Goal: Task Accomplishment & Management: Manage account settings

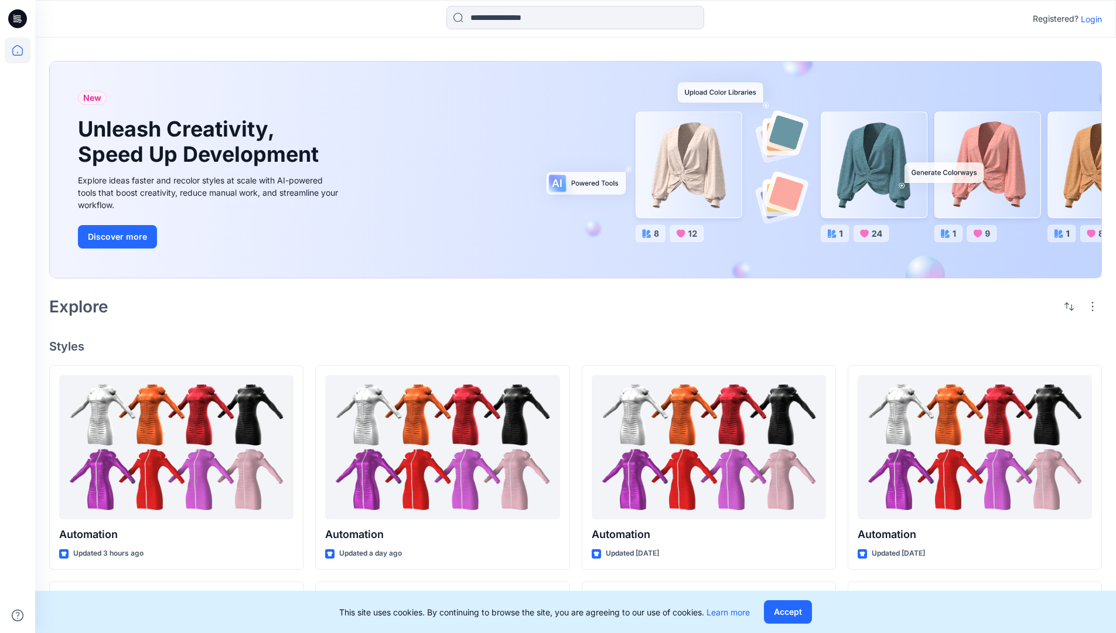
click at [1089, 19] on p "Login" at bounding box center [1091, 19] width 21 height 12
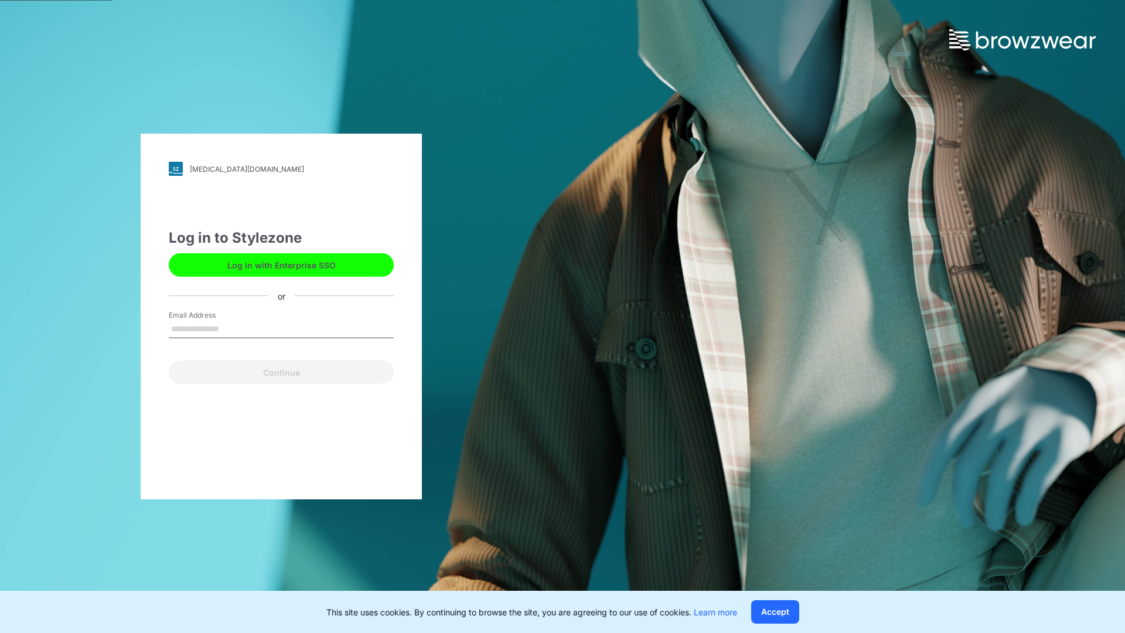
click at [231, 328] on input "Email Address" at bounding box center [281, 329] width 225 height 18
type input "**********"
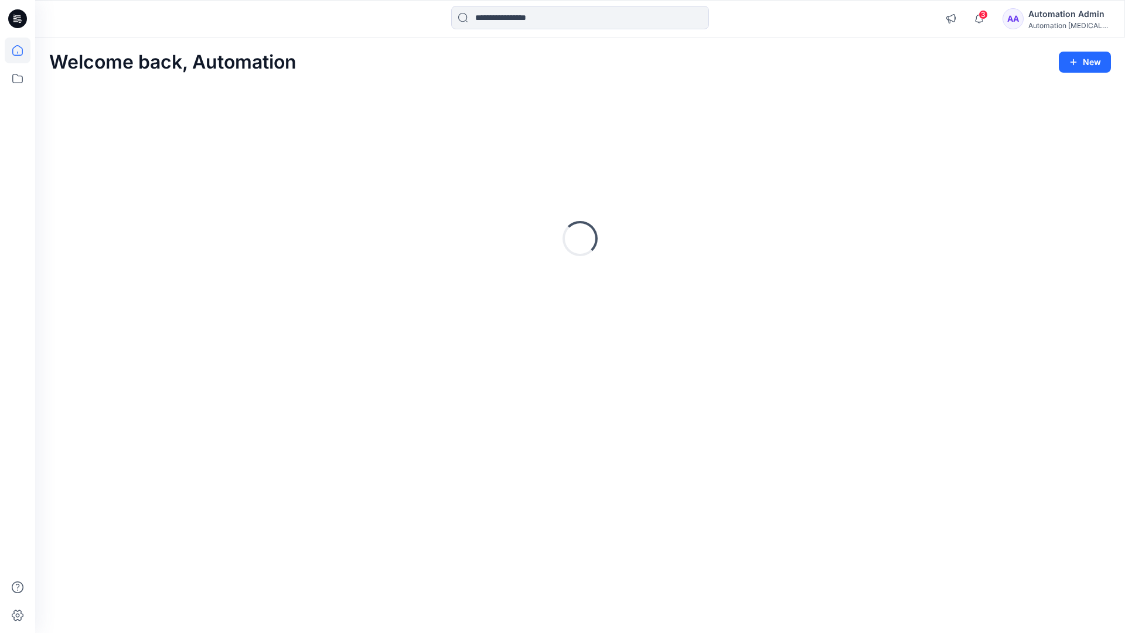
click at [22, 50] on icon at bounding box center [17, 50] width 11 height 11
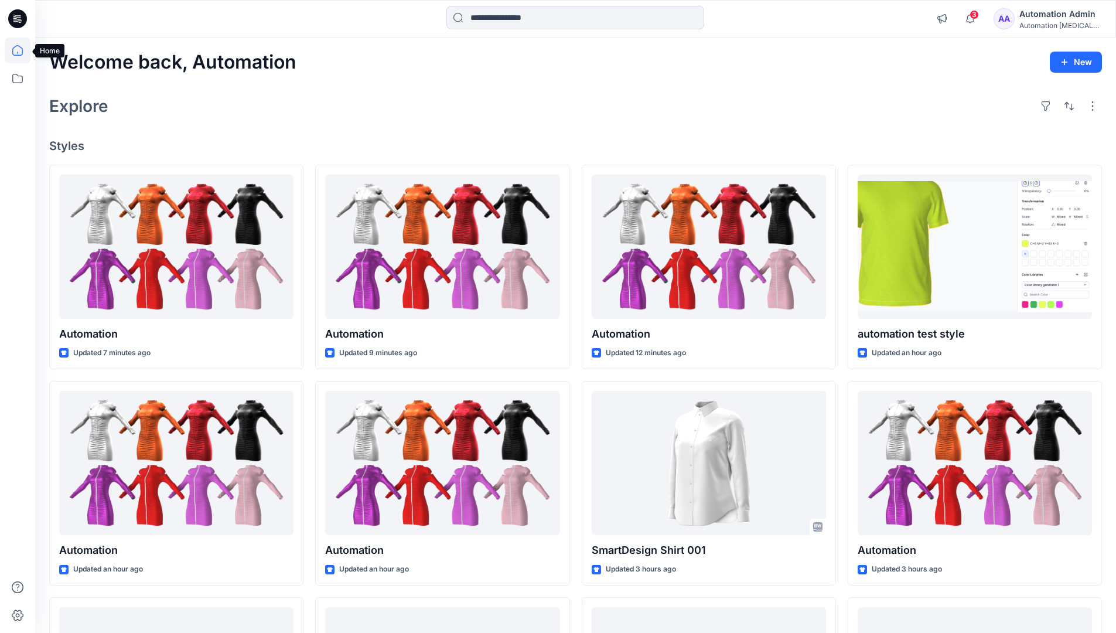
click at [1047, 13] on div "Automation Admin" at bounding box center [1060, 14] width 82 height 14
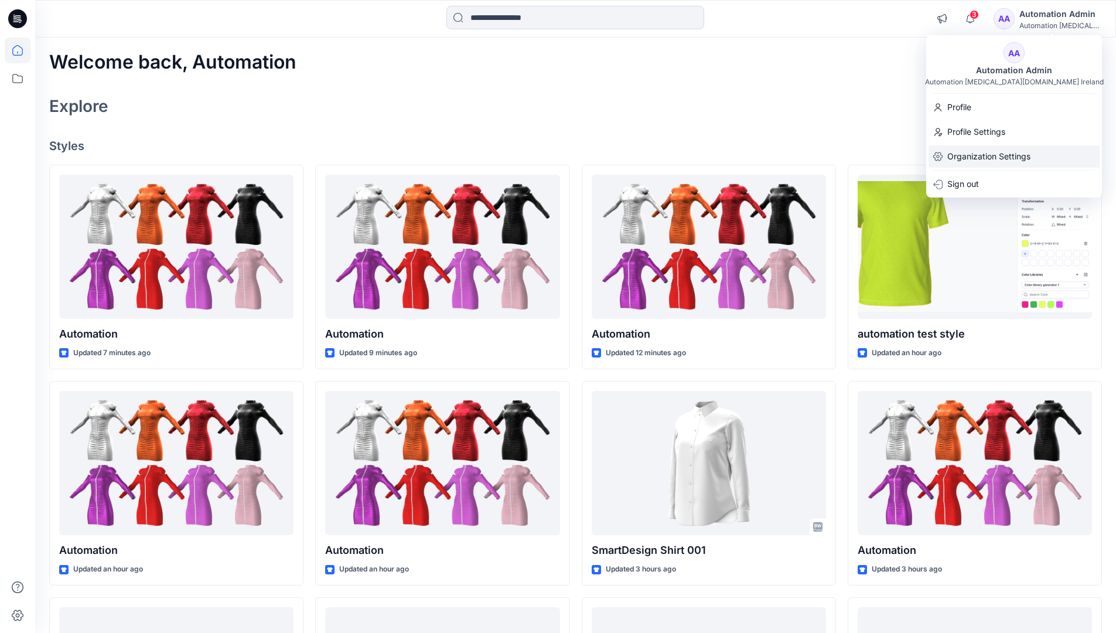
click at [1019, 158] on p "Organization Settings" at bounding box center [988, 156] width 83 height 22
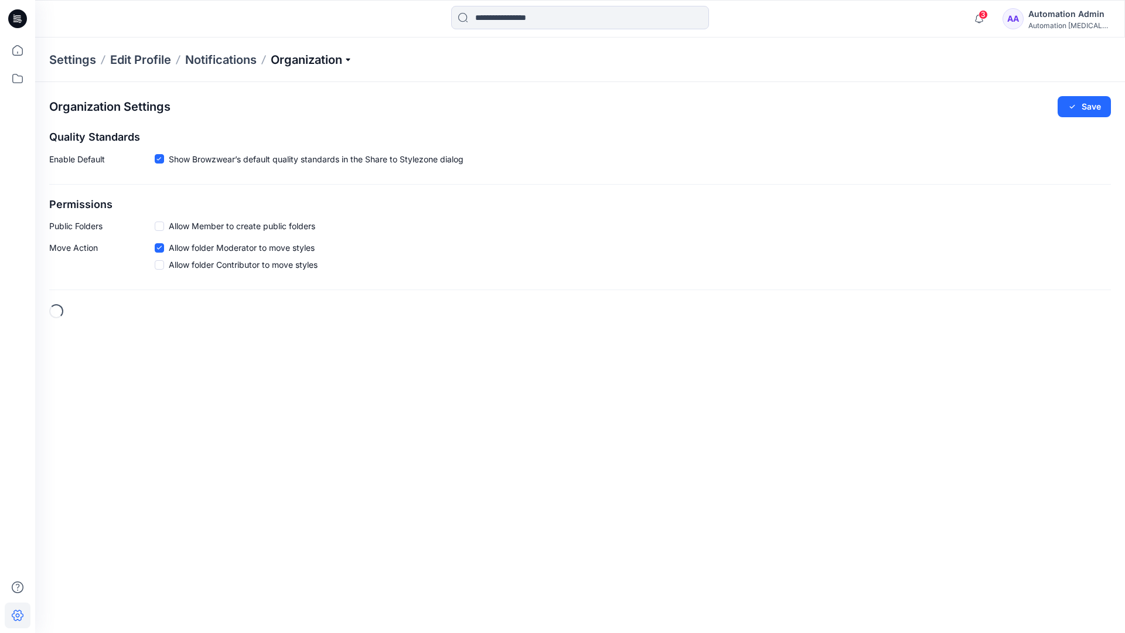
click at [336, 63] on p "Organization" at bounding box center [312, 60] width 82 height 16
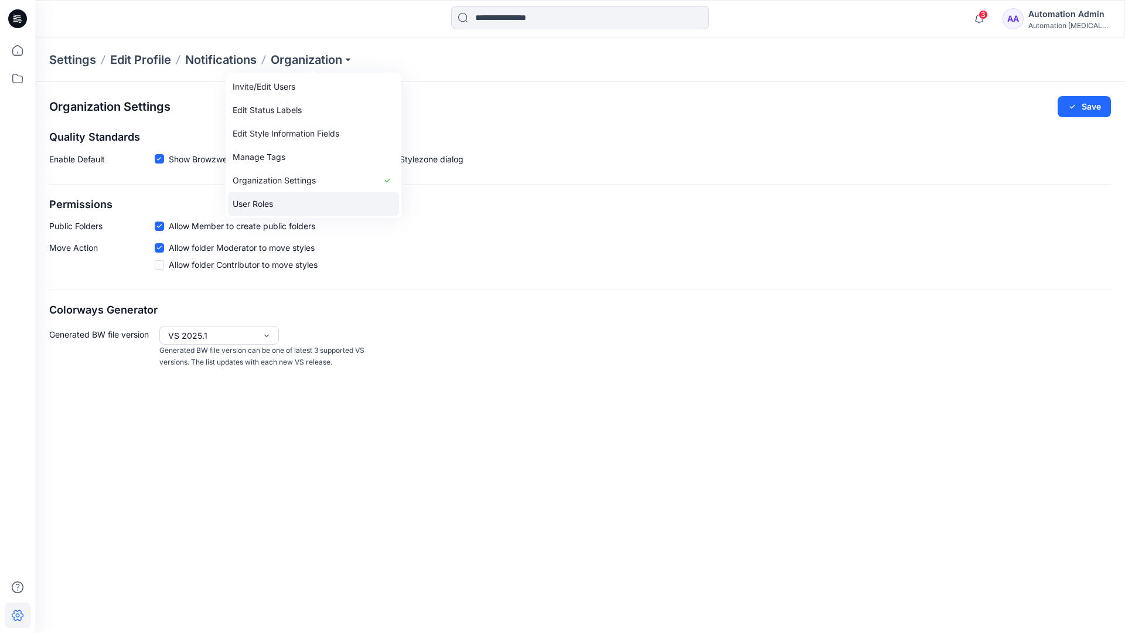
click at [312, 200] on link "User Roles" at bounding box center [313, 203] width 171 height 23
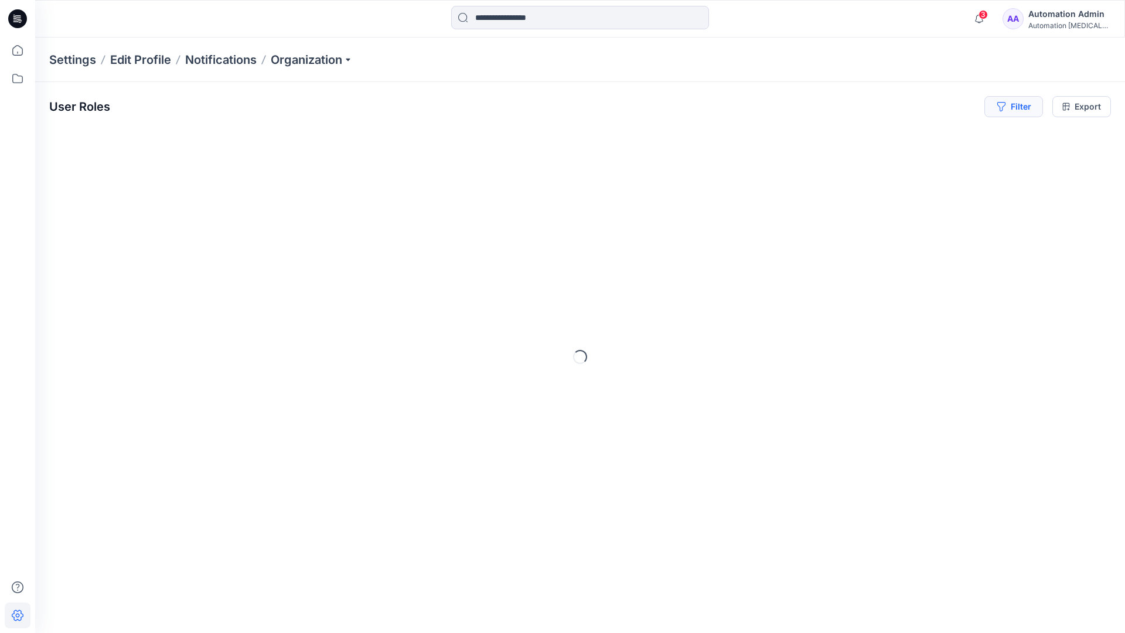
click at [1023, 111] on button "Filter" at bounding box center [1013, 106] width 59 height 21
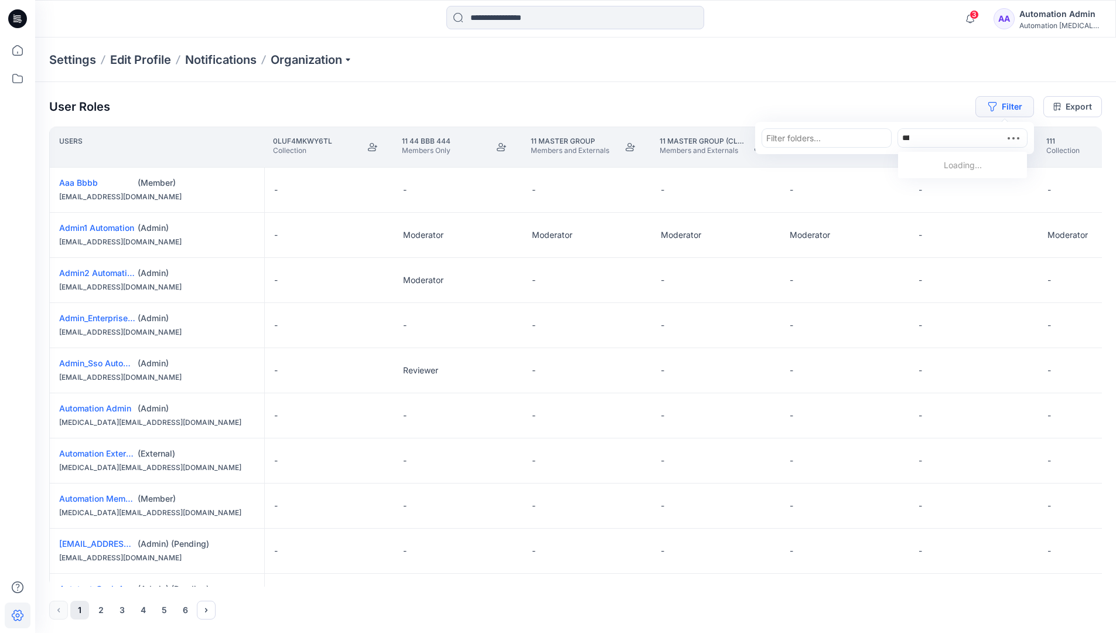
type input "*****"
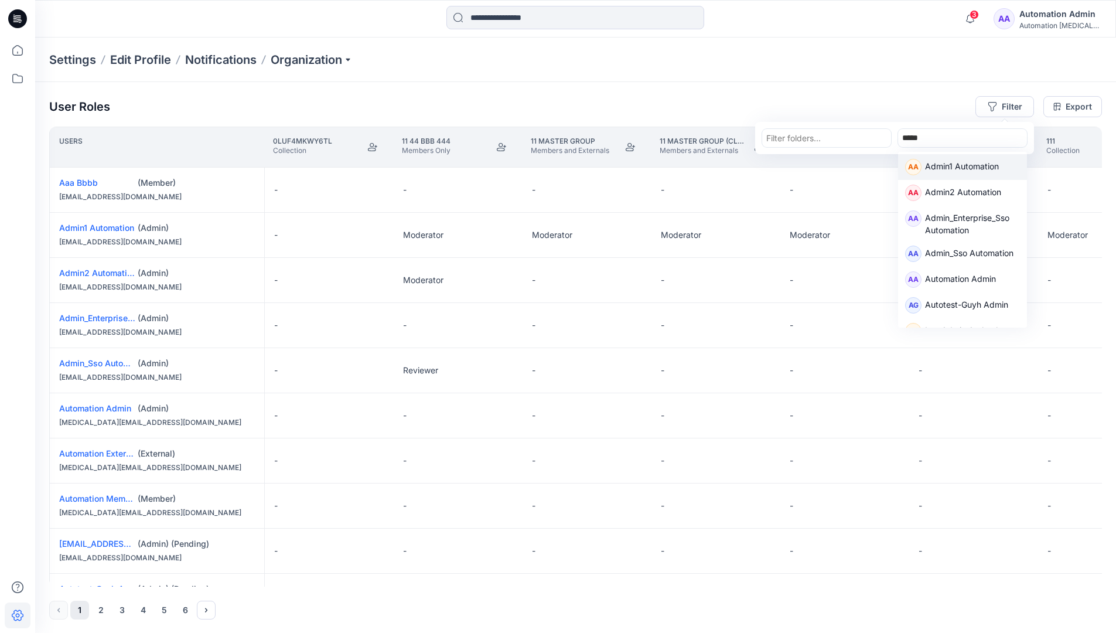
click at [947, 163] on p "Admin1 Automation" at bounding box center [962, 167] width 74 height 15
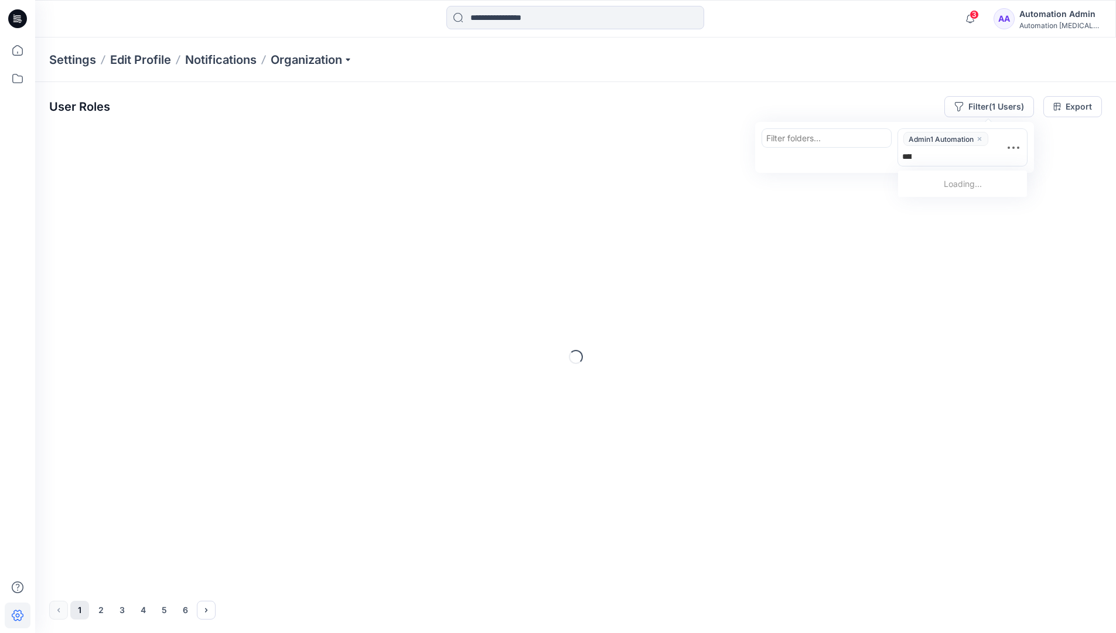
type input "******"
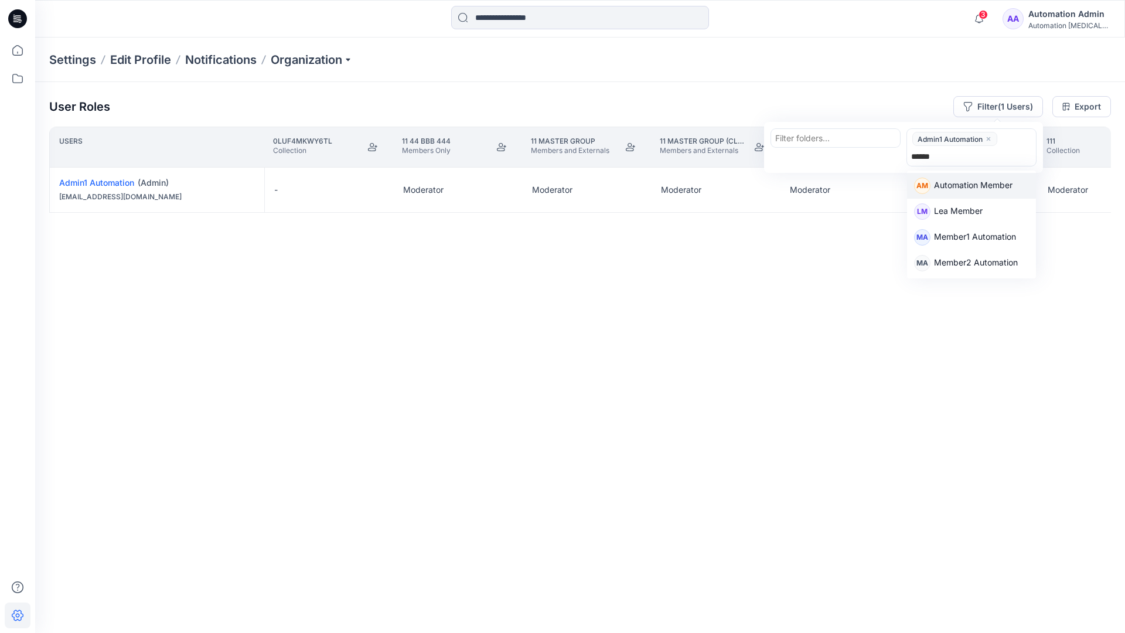
click at [980, 183] on p "Automation Member" at bounding box center [973, 186] width 79 height 15
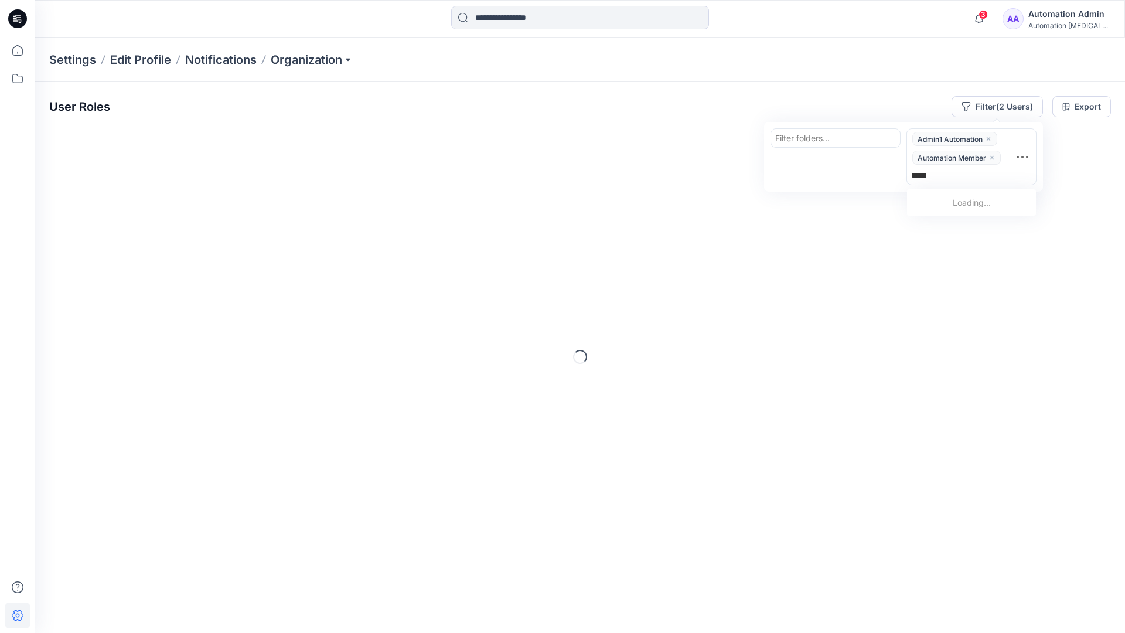
type input "********"
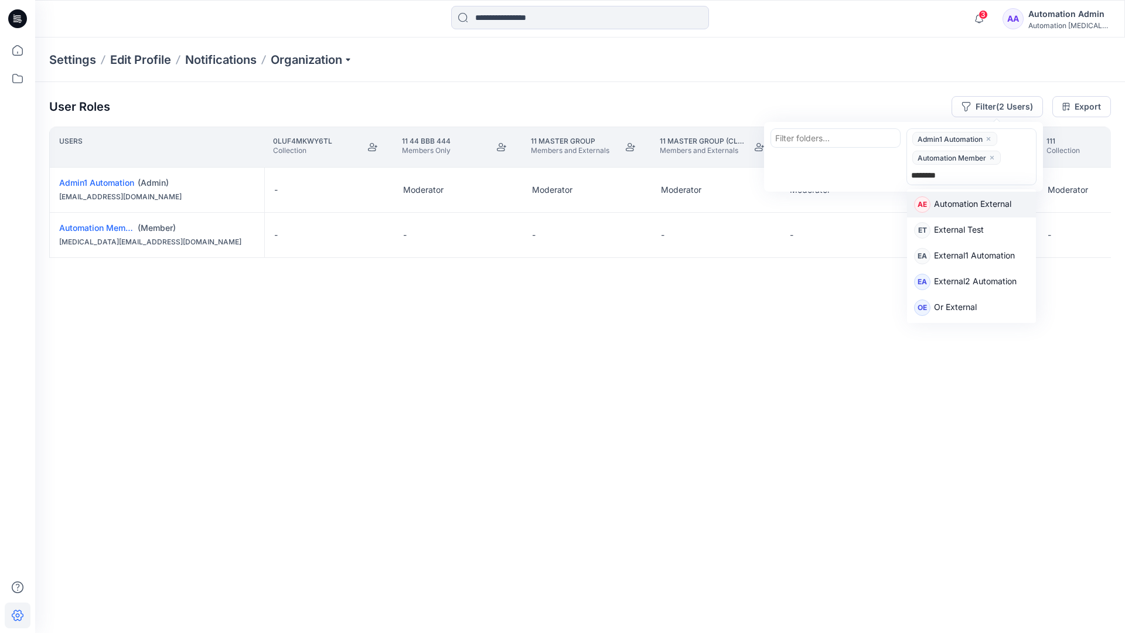
click at [990, 207] on p "Automation External" at bounding box center [972, 204] width 77 height 15
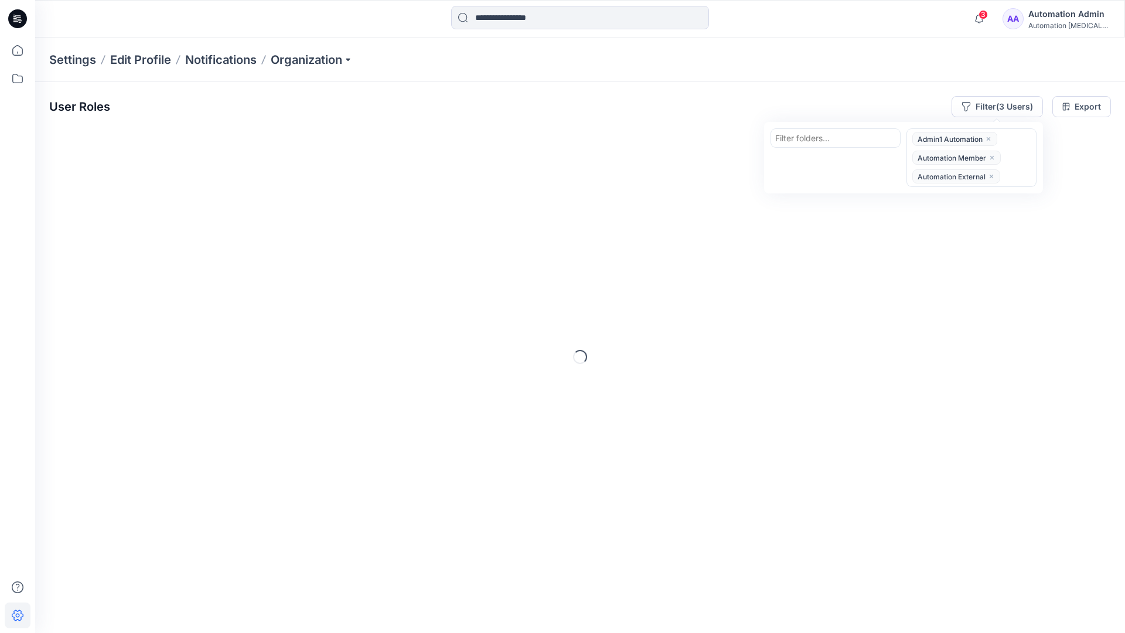
click at [804, 98] on div "User Roles Filter (3 Users) Filter folders... option Automation External, selec…" at bounding box center [580, 106] width 1062 height 21
click at [985, 104] on button "Filter (3 Users)" at bounding box center [996, 106] width 91 height 21
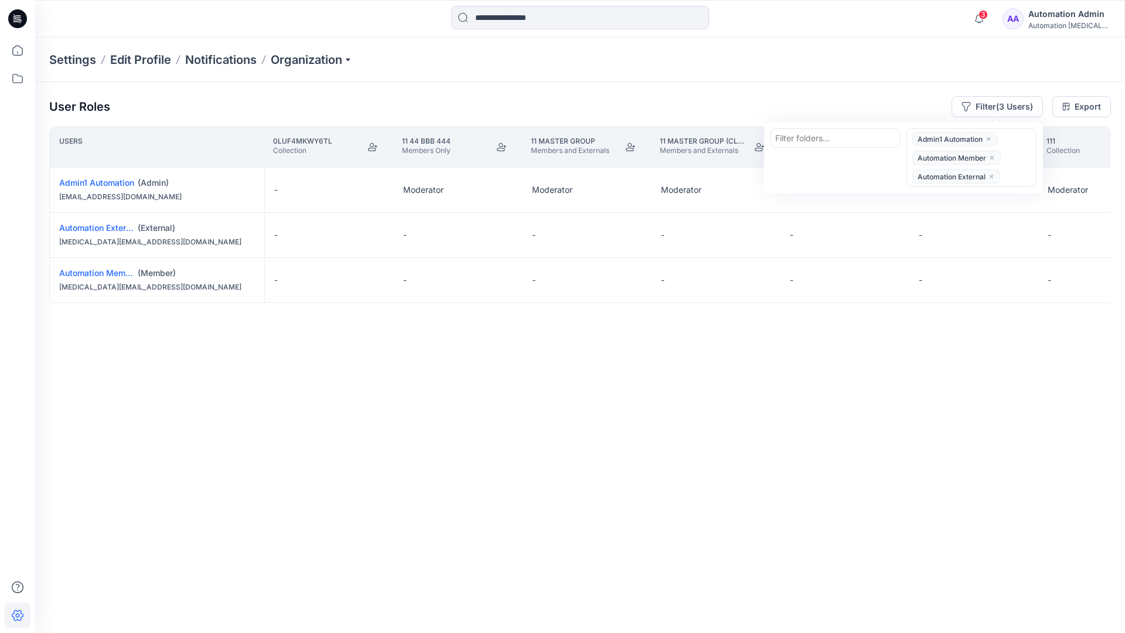
click at [811, 136] on div at bounding box center [835, 138] width 121 height 15
type input "******"
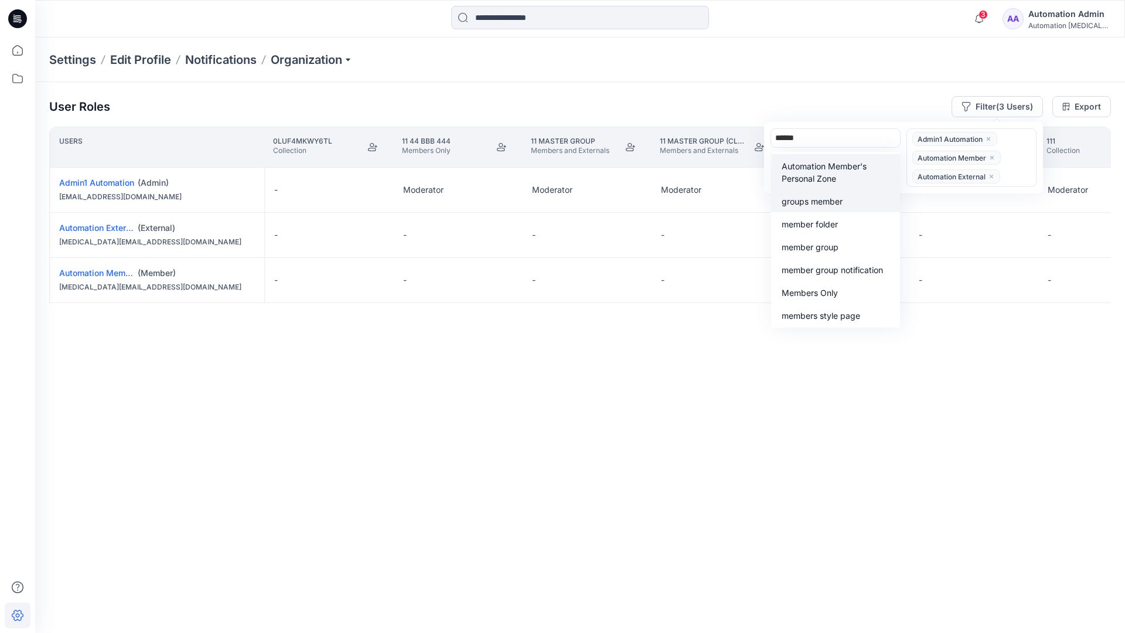
click at [833, 194] on div "groups member" at bounding box center [835, 200] width 115 height 13
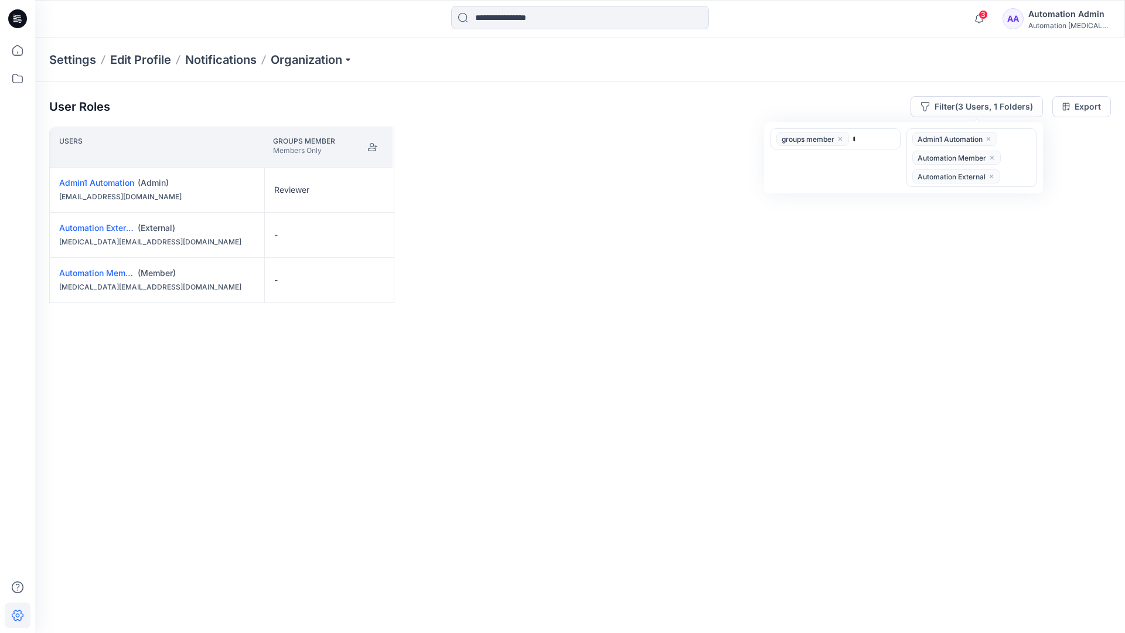
type input "*****"
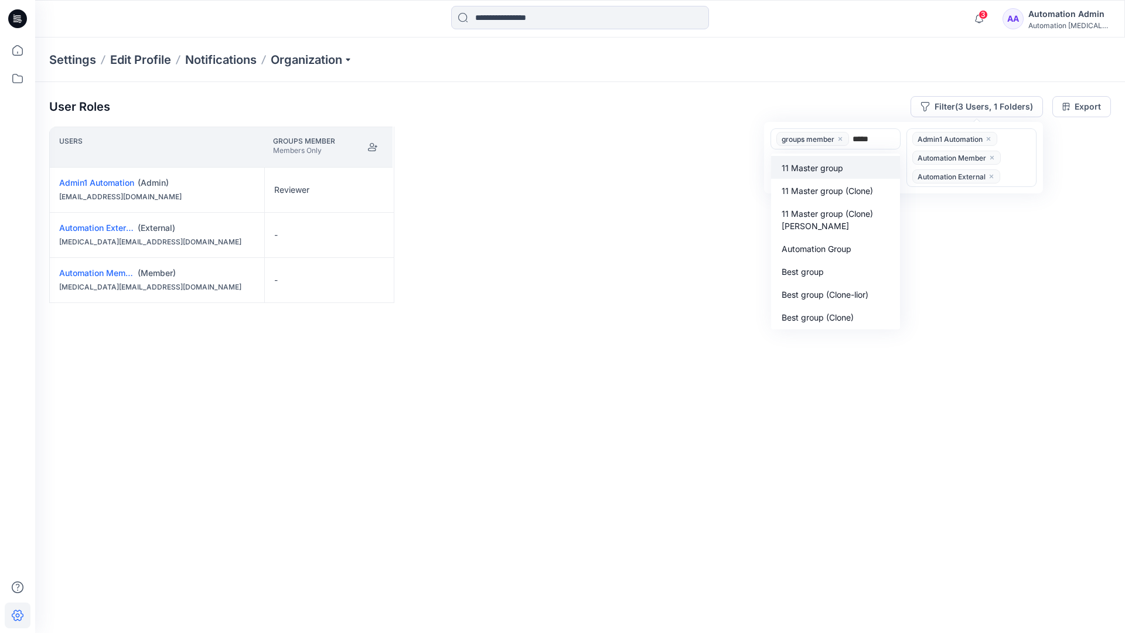
scroll to position [121, 0]
click at [824, 245] on p "Automation Group" at bounding box center [817, 249] width 70 height 12
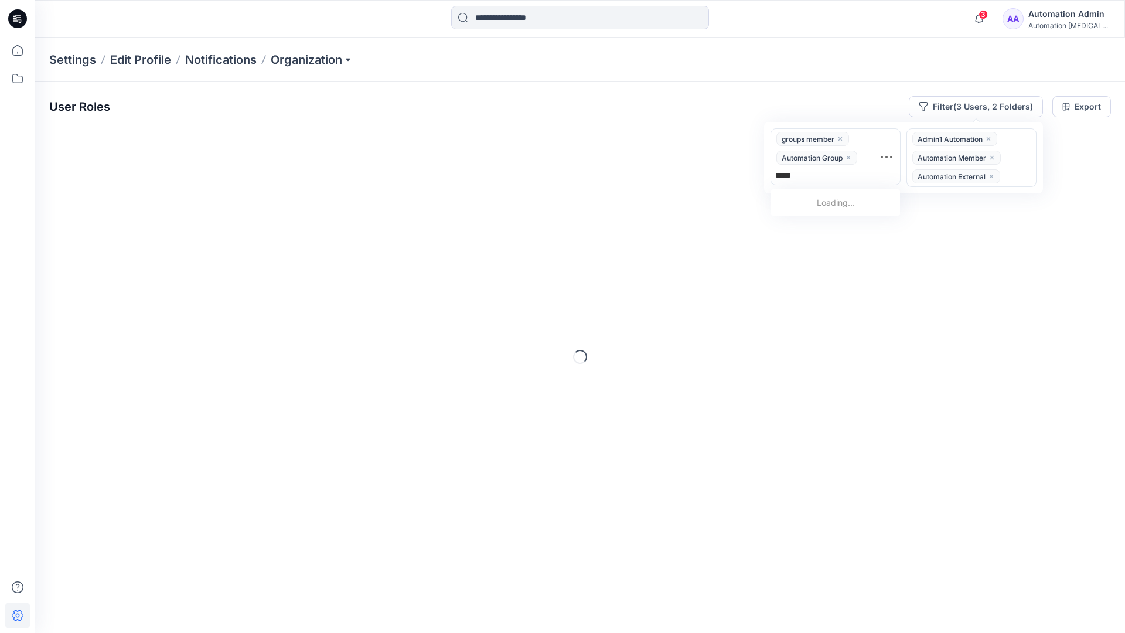
type input "******"
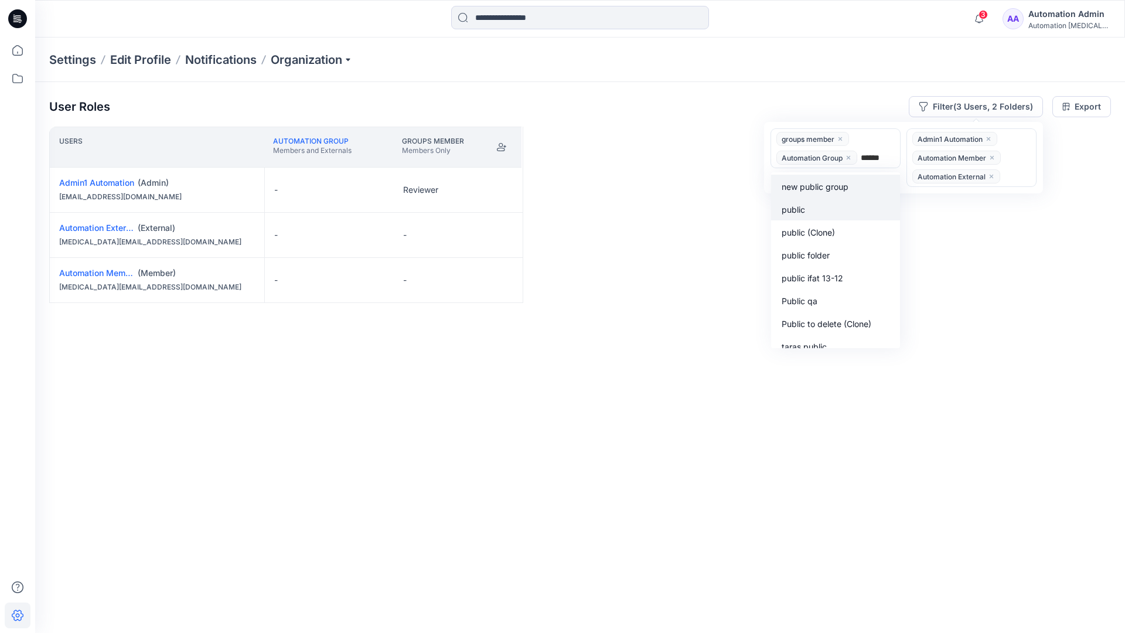
click at [813, 206] on div "public" at bounding box center [835, 208] width 115 height 13
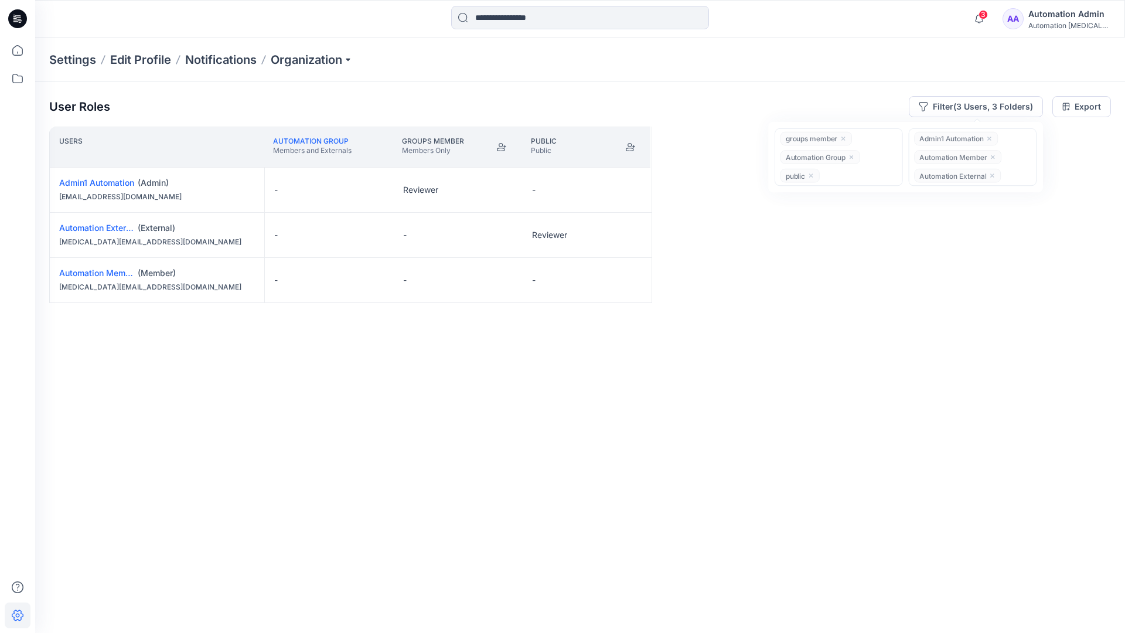
click at [656, 87] on div "User Roles Filter (3 Users, 3 Folders) groups member Automation Group public Ad…" at bounding box center [580, 341] width 1090 height 519
click at [504, 189] on button "Edit Role" at bounding box center [502, 189] width 21 height 21
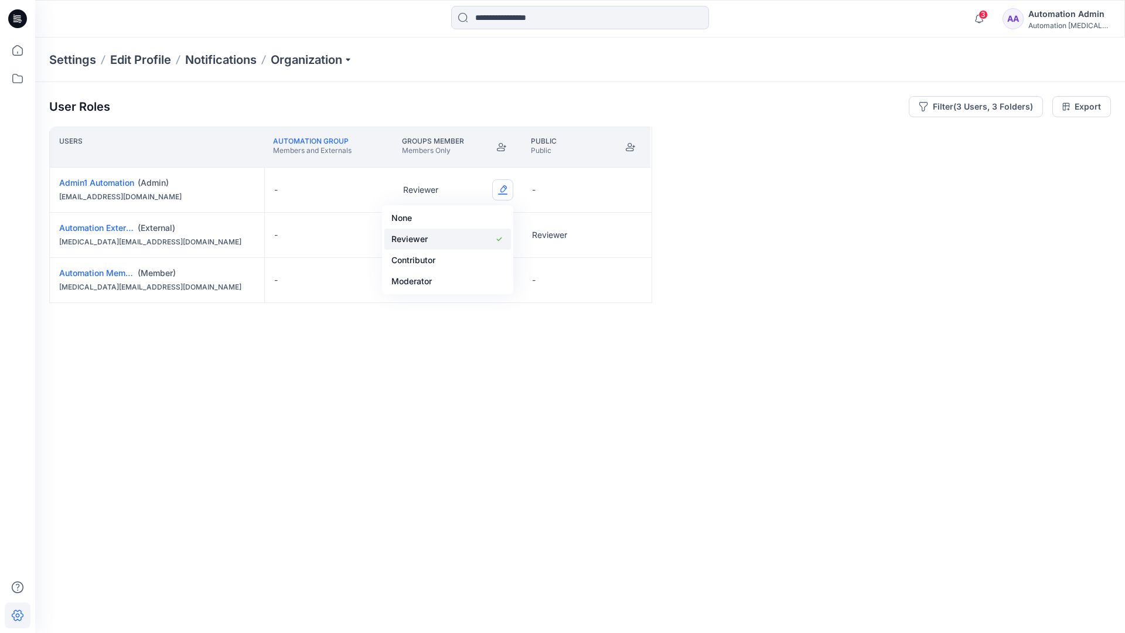
click at [459, 236] on button "Reviewer" at bounding box center [447, 238] width 127 height 21
click at [631, 233] on button "Edit Role" at bounding box center [631, 234] width 21 height 21
click at [592, 284] on button "Reviewer" at bounding box center [576, 284] width 127 height 21
click at [502, 191] on button "Edit Role" at bounding box center [502, 189] width 21 height 21
click at [463, 250] on button "Contributor" at bounding box center [447, 260] width 127 height 21
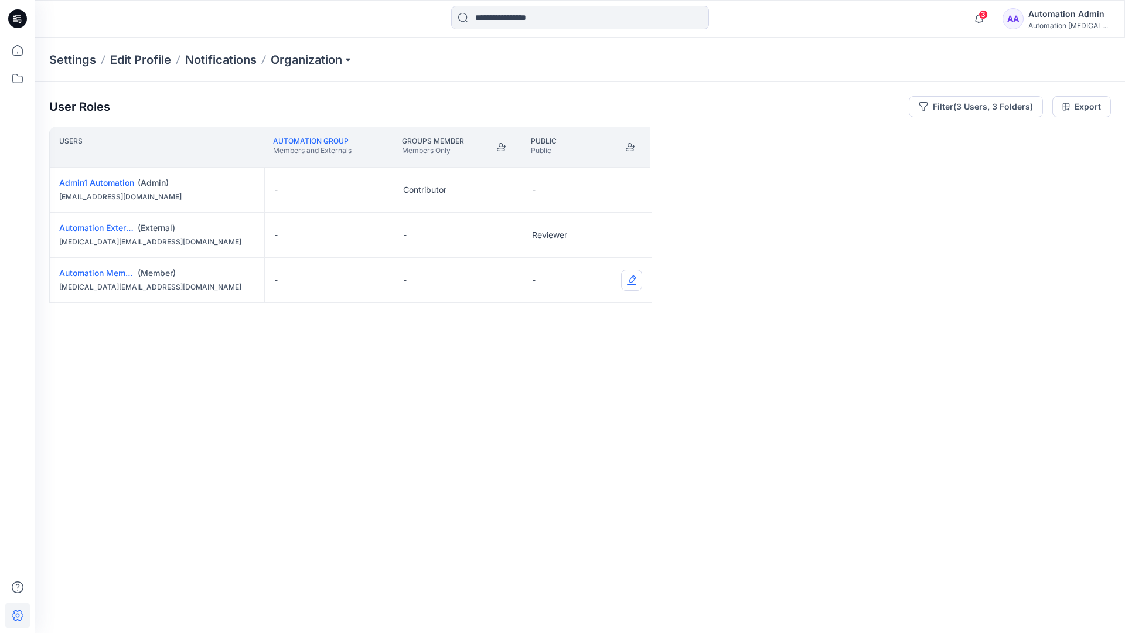
click at [629, 281] on button "Edit Role" at bounding box center [631, 280] width 21 height 21
click at [602, 308] on button "None" at bounding box center [576, 308] width 127 height 21
click at [504, 227] on button "Edit Role" at bounding box center [502, 234] width 21 height 21
click at [462, 320] on button "Moderator" at bounding box center [447, 326] width 127 height 21
click at [969, 612] on p "External can not be members in members-only folder" at bounding box center [1013, 607] width 154 height 28
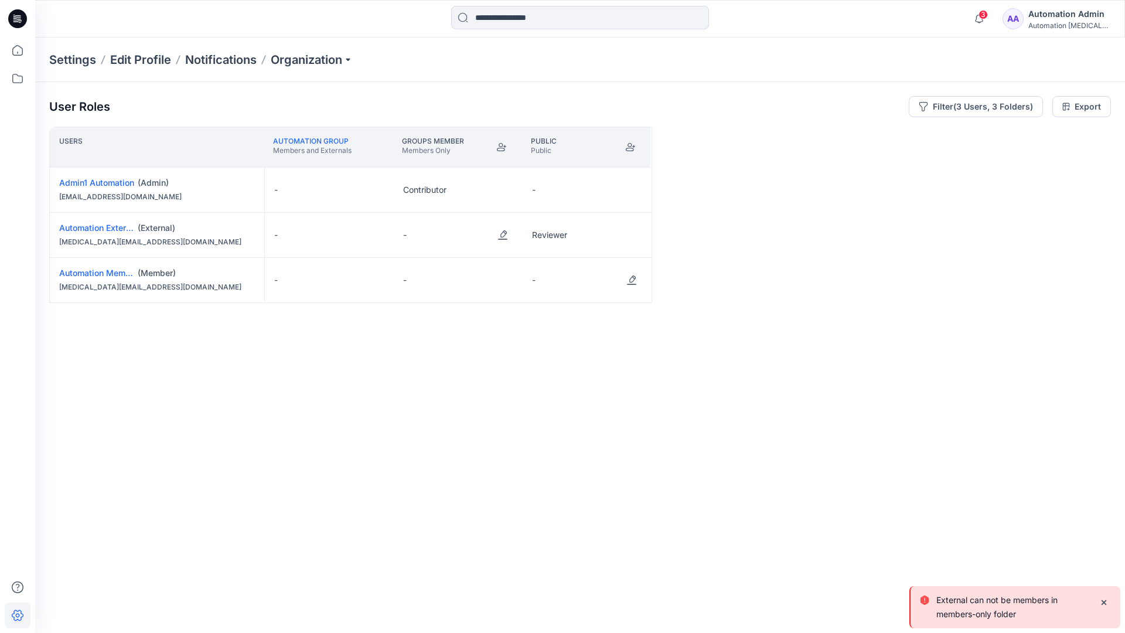
click at [969, 612] on p "External can not be members in members-only folder" at bounding box center [1013, 607] width 154 height 28
click at [1079, 12] on div "Automation Admin" at bounding box center [1069, 14] width 82 height 14
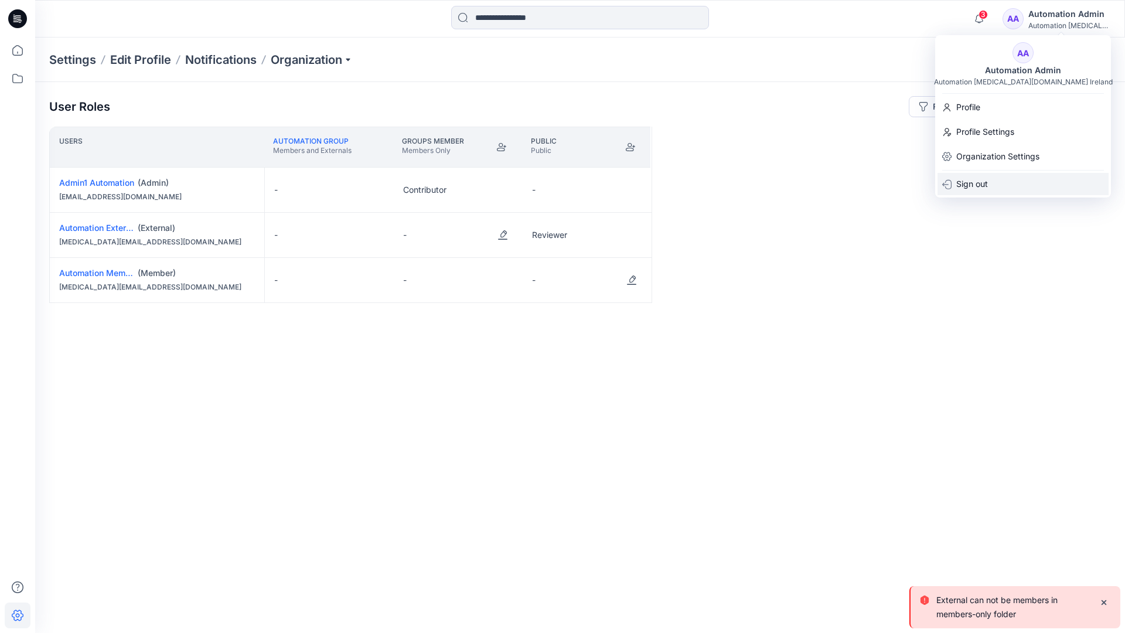
click at [1028, 176] on div "Sign out" at bounding box center [1022, 184] width 171 height 22
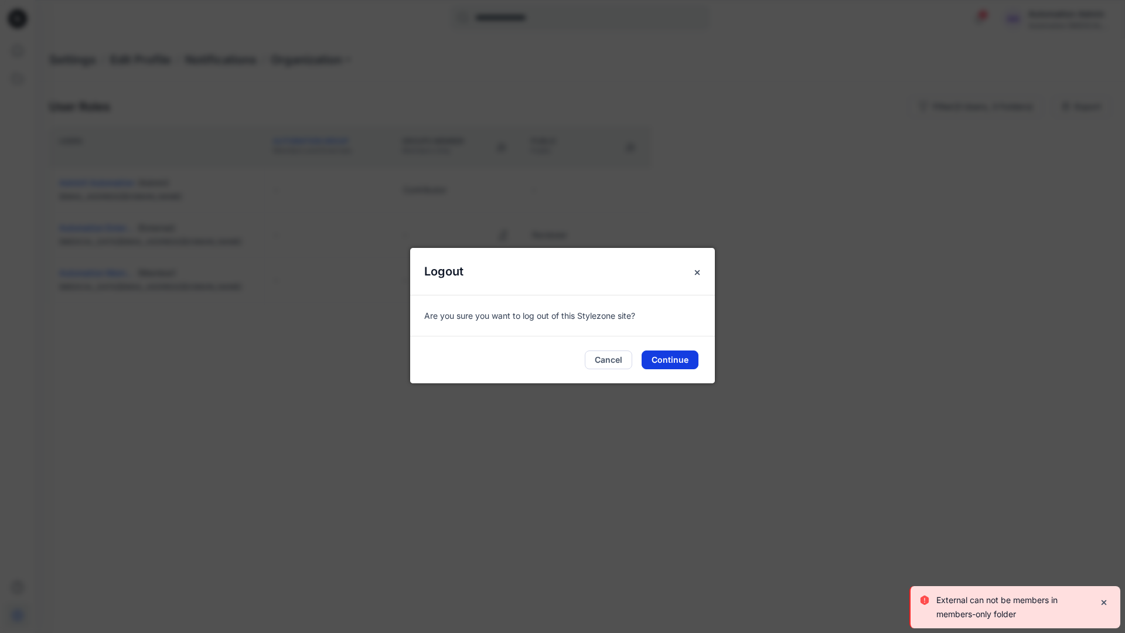
click at [681, 363] on button "Continue" at bounding box center [670, 359] width 57 height 19
